Goal: Book appointment/travel/reservation

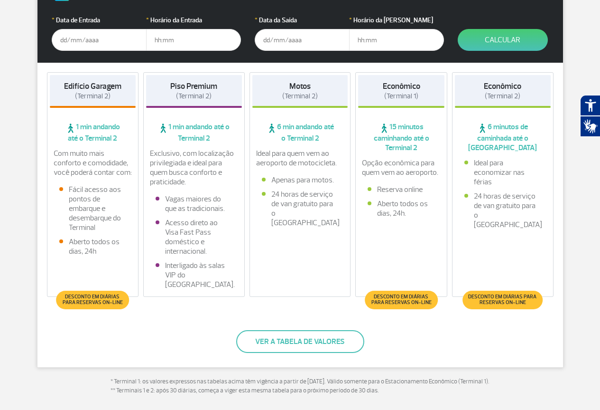
scroll to position [47, 0]
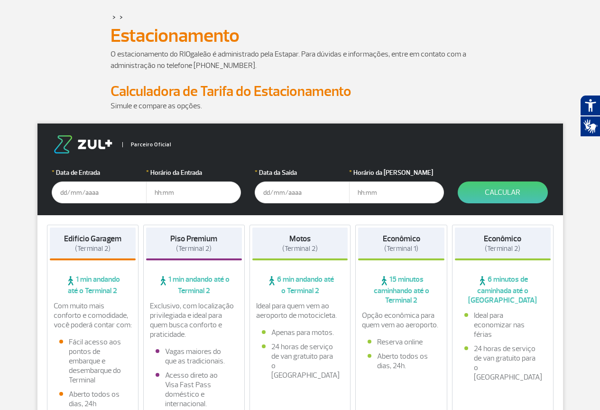
click at [294, 283] on span "6 min andando até o Terminal 2" at bounding box center [300, 284] width 96 height 21
click at [307, 189] on input "text" at bounding box center [302, 192] width 95 height 22
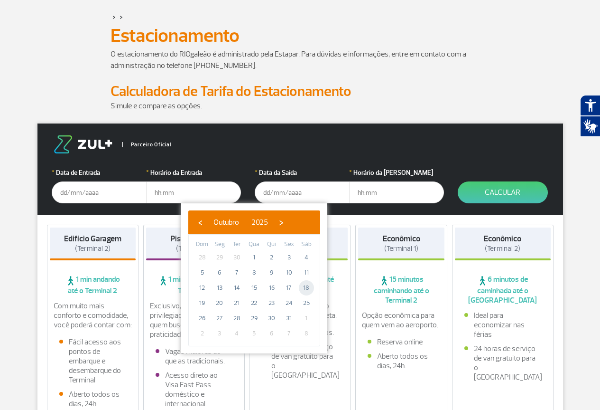
click at [311, 288] on span "18" at bounding box center [306, 287] width 15 height 15
type input "[DATE]"
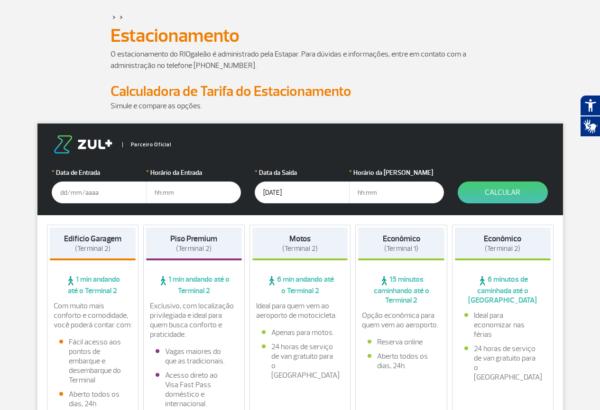
click at [87, 190] on input "text" at bounding box center [99, 192] width 95 height 22
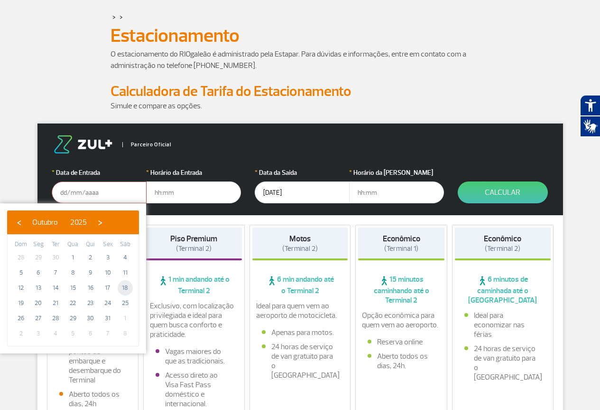
click at [126, 289] on span "18" at bounding box center [125, 287] width 15 height 15
type input "18/10/2025"
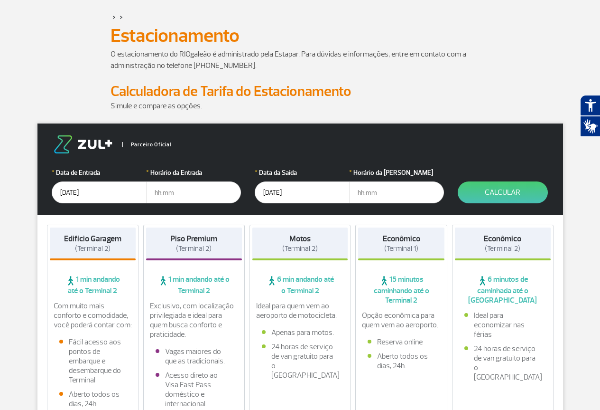
click at [176, 198] on input "text" at bounding box center [193, 192] width 95 height 22
type input "06:00"
click at [270, 192] on input "18/10/2025" at bounding box center [302, 192] width 95 height 22
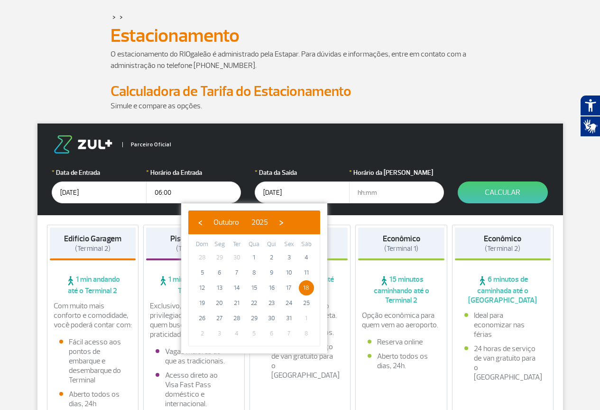
type input "19/10/2025"
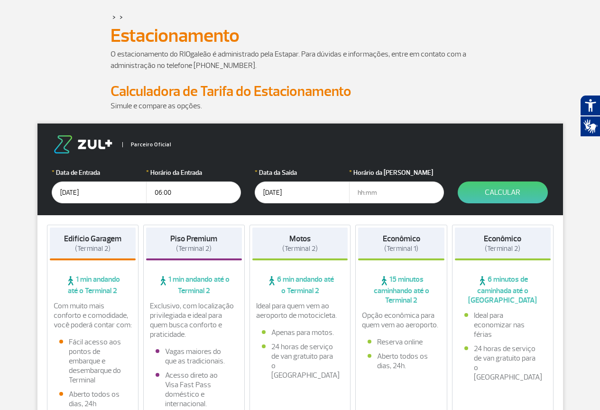
click at [386, 189] on input "text" at bounding box center [396, 192] width 95 height 22
type input "23:00"
click at [290, 235] on strong "Motos" at bounding box center [300, 239] width 21 height 10
click at [489, 191] on button "Calcular" at bounding box center [503, 192] width 90 height 22
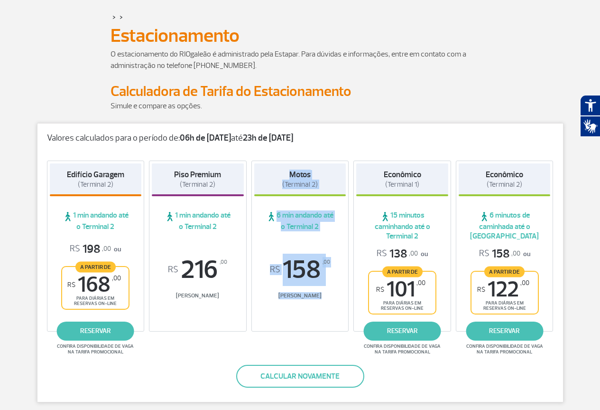
drag, startPoint x: 320, startPoint y: 295, endPoint x: 271, endPoint y: 165, distance: 138.8
click at [271, 165] on div "Motos (Terminal 2) 6 min andando até o Terminal 2 R$ 158 ,00 Tarifa Balcão" at bounding box center [301, 245] width 98 height 171
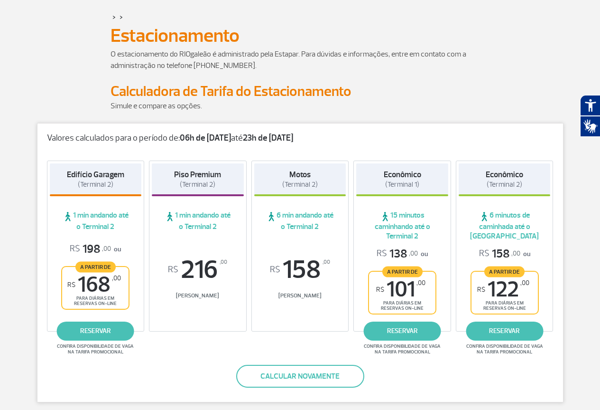
click at [382, 103] on p "Simule e compare as opções." at bounding box center [301, 105] width 380 height 11
click at [517, 332] on link "reservar" at bounding box center [504, 330] width 77 height 19
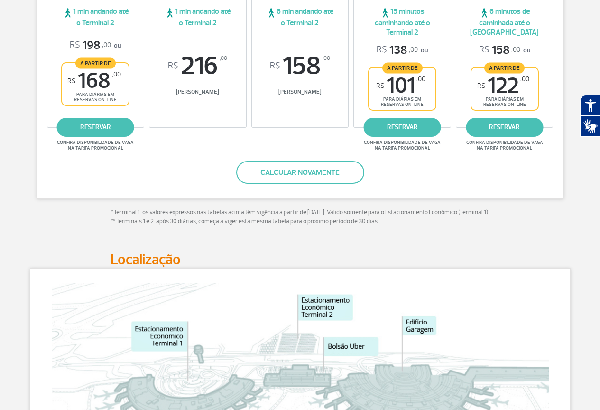
scroll to position [142, 0]
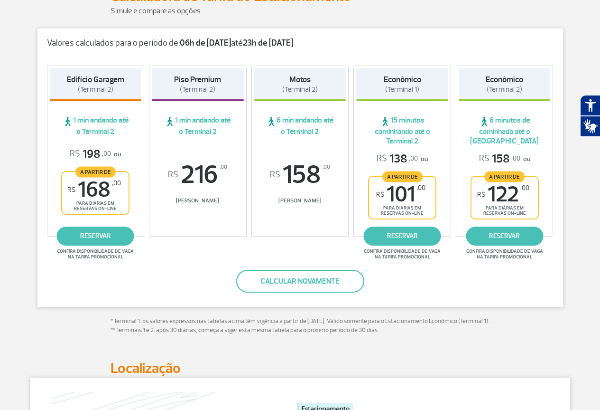
click at [296, 84] on strong "Motos" at bounding box center [300, 80] width 21 height 10
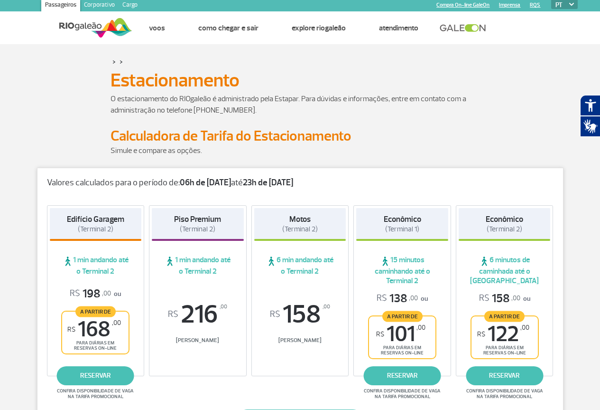
scroll to position [0, 0]
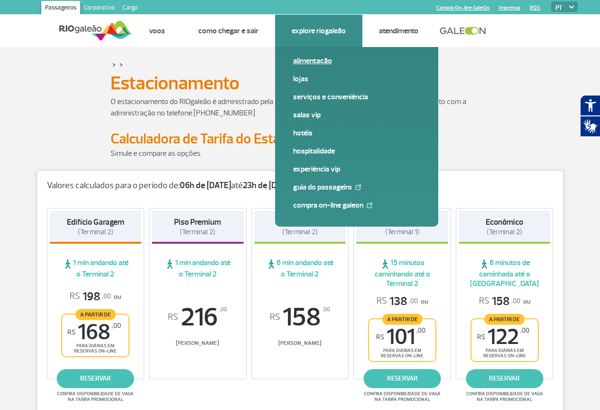
click at [318, 56] on link "Alimentação" at bounding box center [356, 61] width 127 height 10
